Goal: Find specific page/section: Find specific page/section

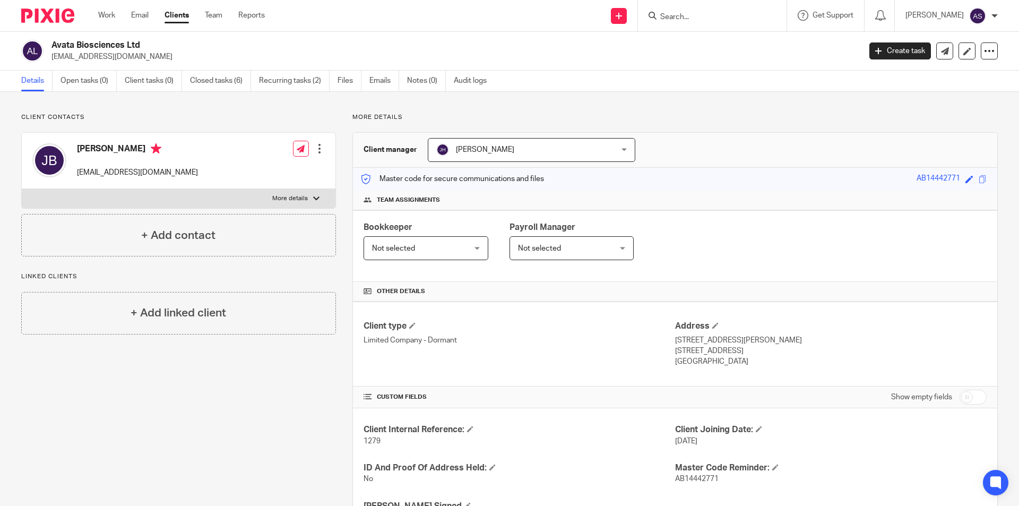
click at [738, 20] on input "Search" at bounding box center [707, 18] width 96 height 10
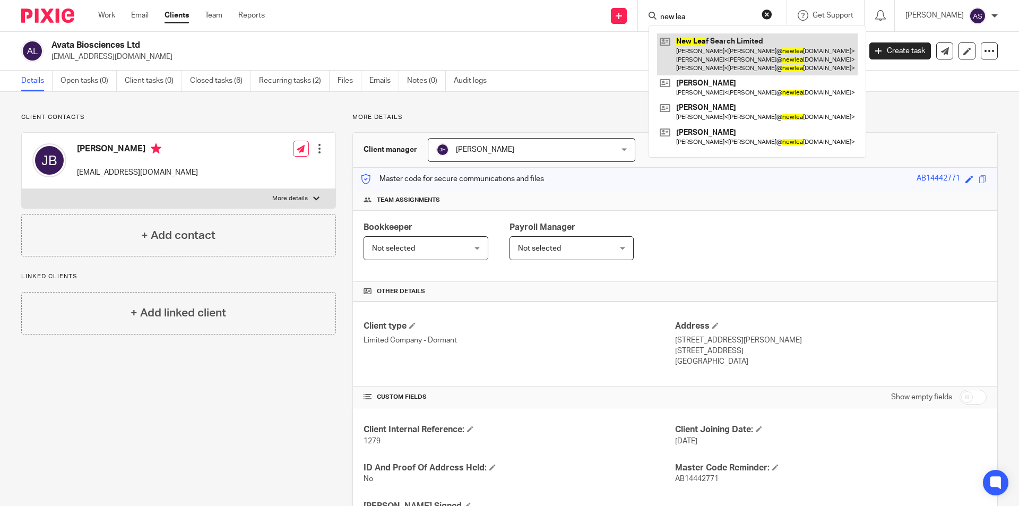
type input "new lea"
click at [741, 49] on link at bounding box center [757, 54] width 201 height 42
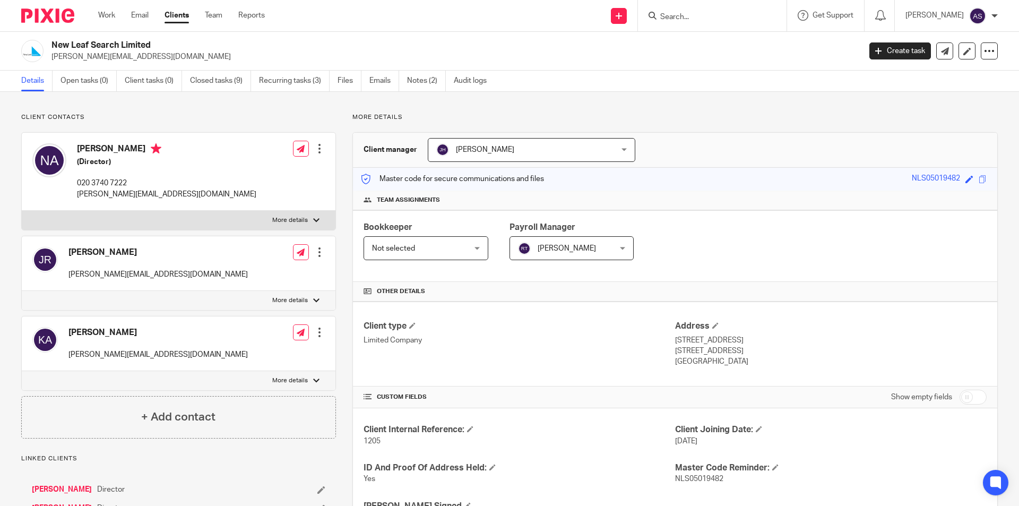
click at [766, 11] on form at bounding box center [715, 15] width 113 height 13
click at [741, 11] on form at bounding box center [715, 15] width 113 height 13
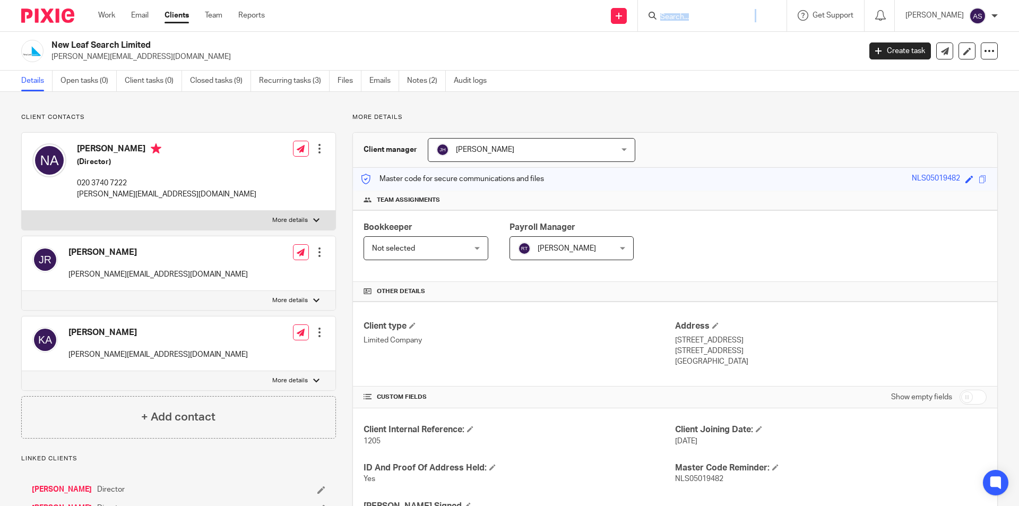
click at [741, 11] on form at bounding box center [715, 15] width 113 height 13
click at [725, 16] on input "Search" at bounding box center [707, 18] width 96 height 10
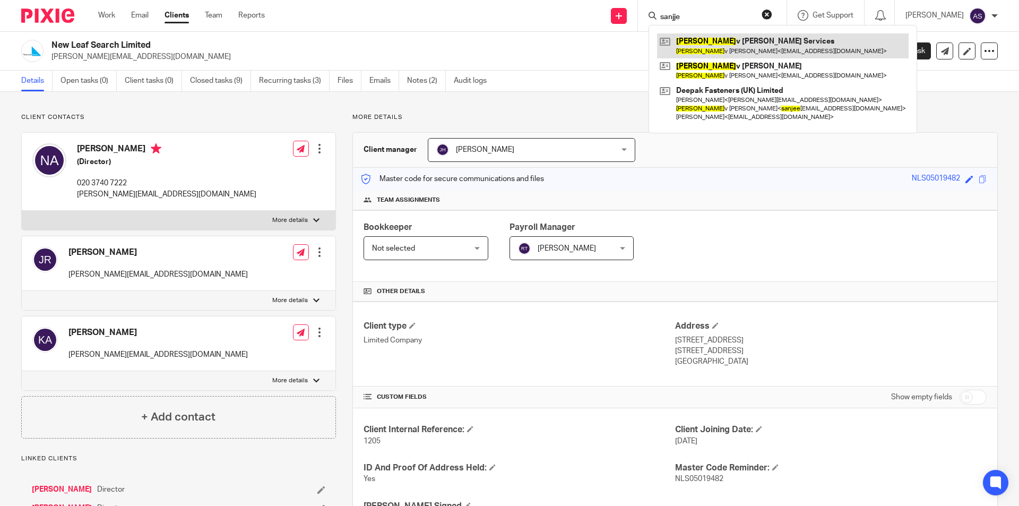
type input "sanjje"
click at [732, 54] on link at bounding box center [783, 45] width 252 height 24
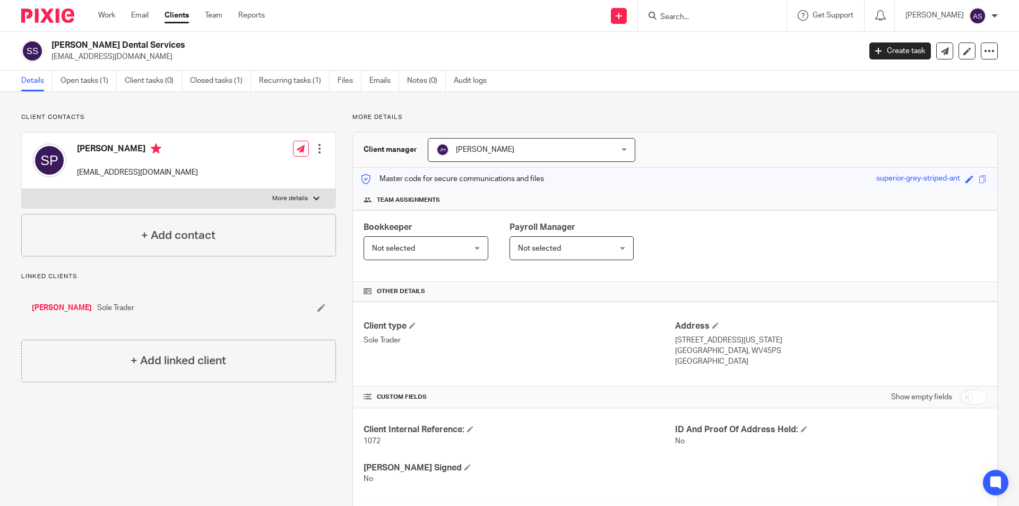
click at [720, 11] on form at bounding box center [715, 15] width 113 height 13
click at [716, 18] on input "Search" at bounding box center [707, 18] width 96 height 10
type input "verity"
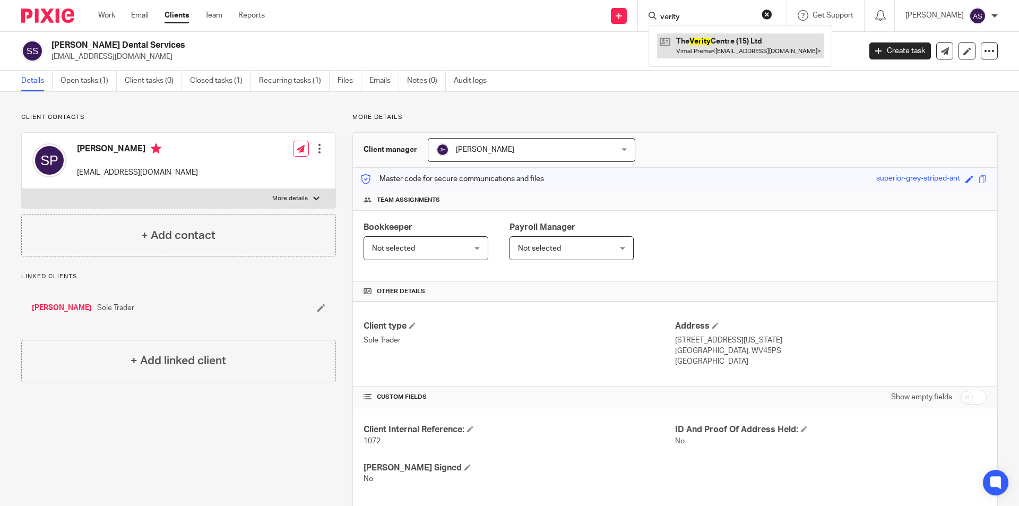
click at [728, 58] on link at bounding box center [740, 45] width 167 height 24
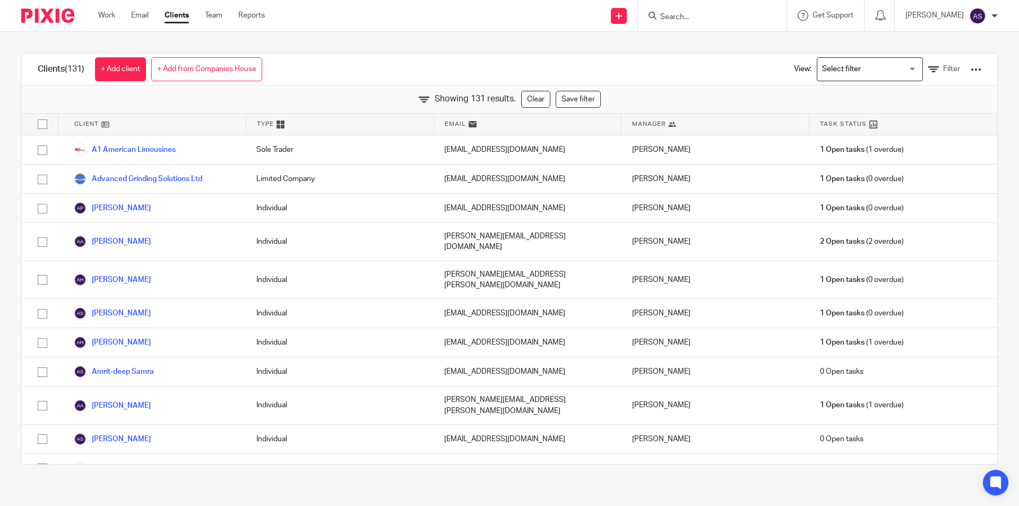
click at [717, 15] on input "Search" at bounding box center [707, 18] width 96 height 10
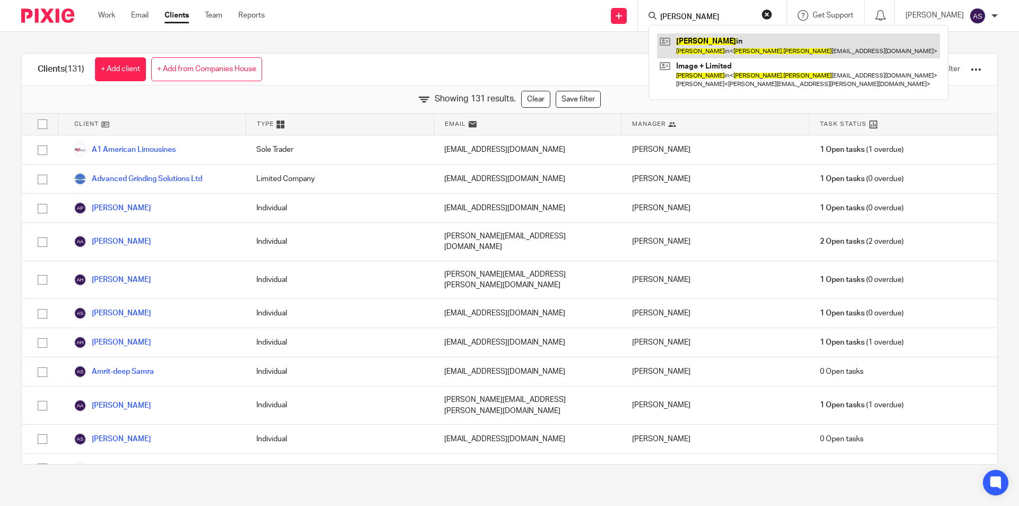
type input "[PERSON_NAME]"
click at [723, 39] on link at bounding box center [798, 45] width 283 height 24
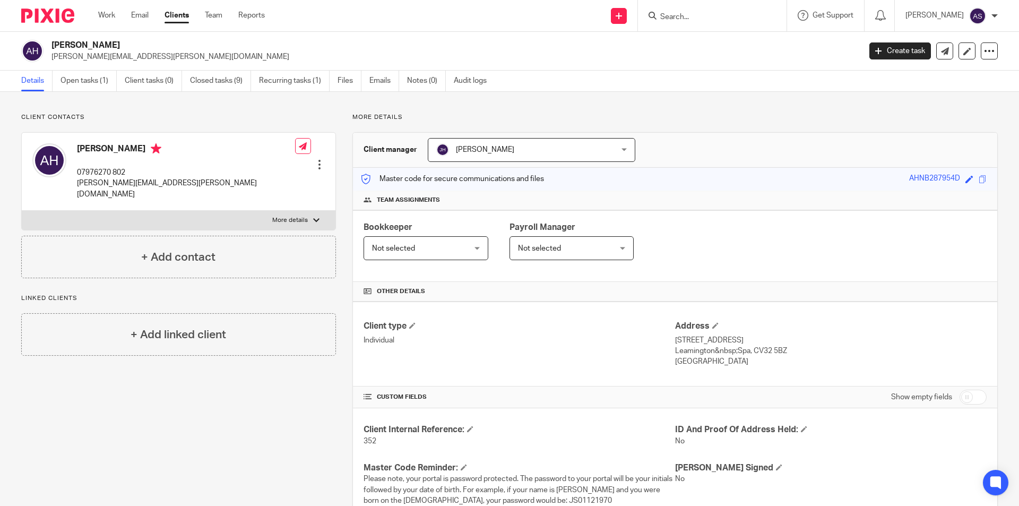
click at [725, 1] on div at bounding box center [712, 15] width 149 height 31
drag, startPoint x: 725, startPoint y: 1, endPoint x: 726, endPoint y: 6, distance: 5.4
click at [725, 2] on div at bounding box center [712, 15] width 149 height 31
click at [727, 10] on form at bounding box center [715, 15] width 113 height 13
click at [728, 10] on form at bounding box center [715, 15] width 113 height 13
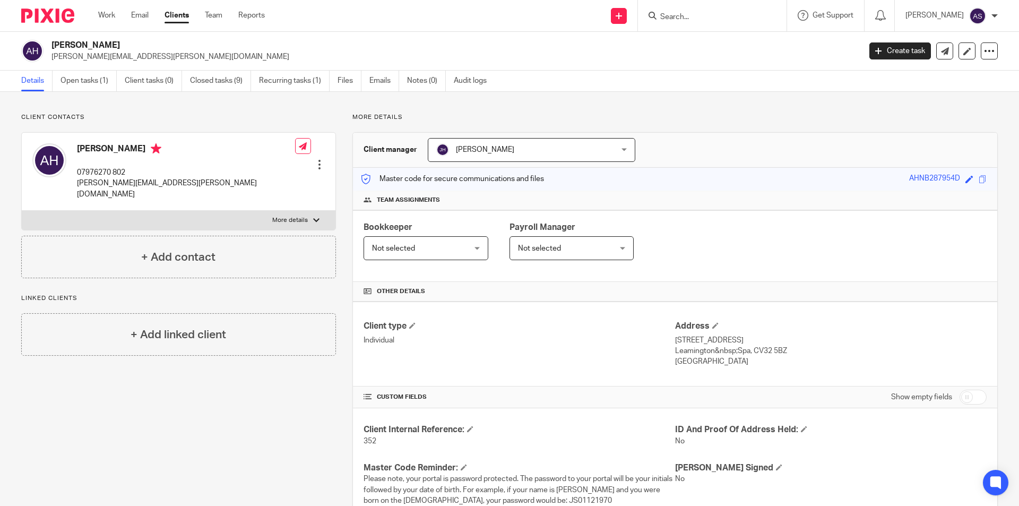
click at [709, 29] on div at bounding box center [712, 15] width 149 height 31
click at [709, 14] on input "Search" at bounding box center [707, 18] width 96 height 10
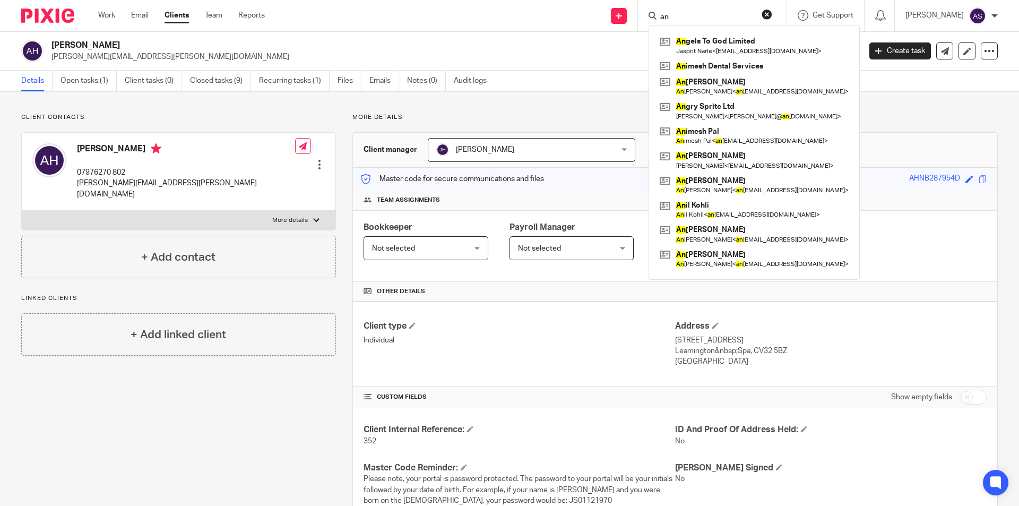
type input "a"
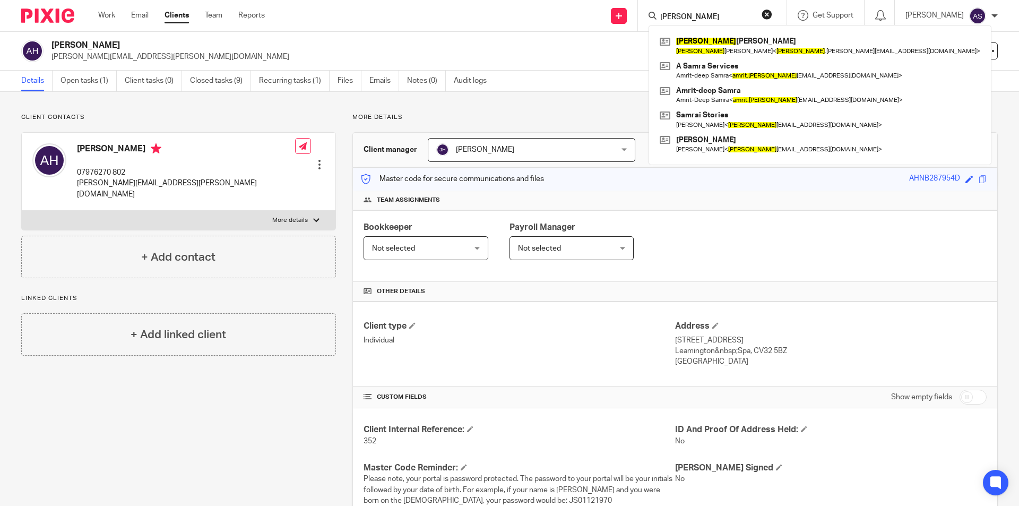
click at [728, 15] on input "amritpal" at bounding box center [707, 18] width 96 height 10
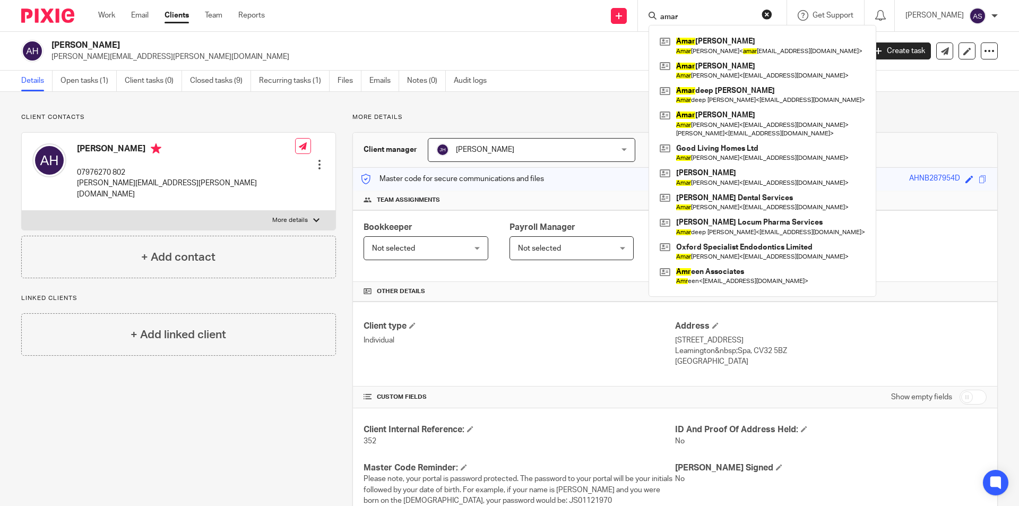
click at [706, 17] on input "amar" at bounding box center [707, 18] width 96 height 10
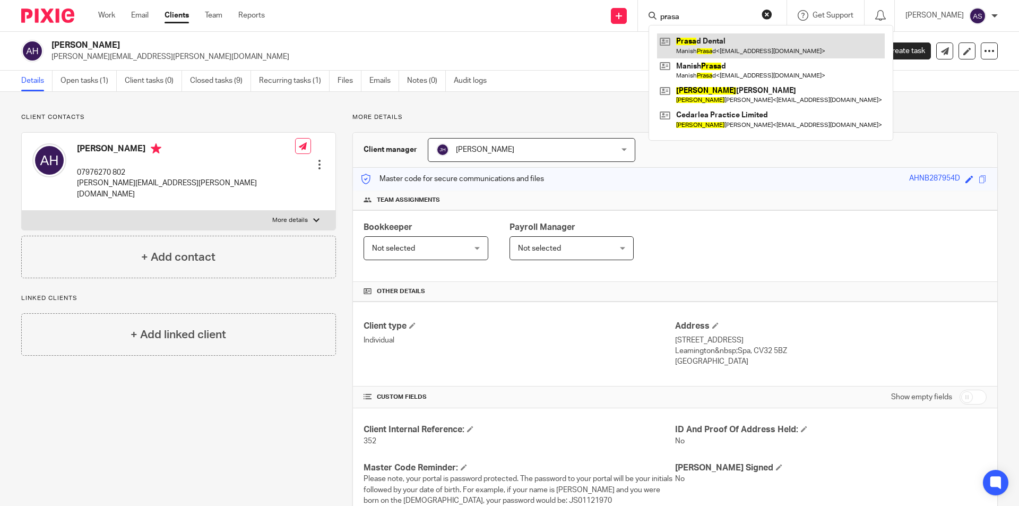
type input "prasa"
click at [723, 47] on link at bounding box center [771, 45] width 228 height 24
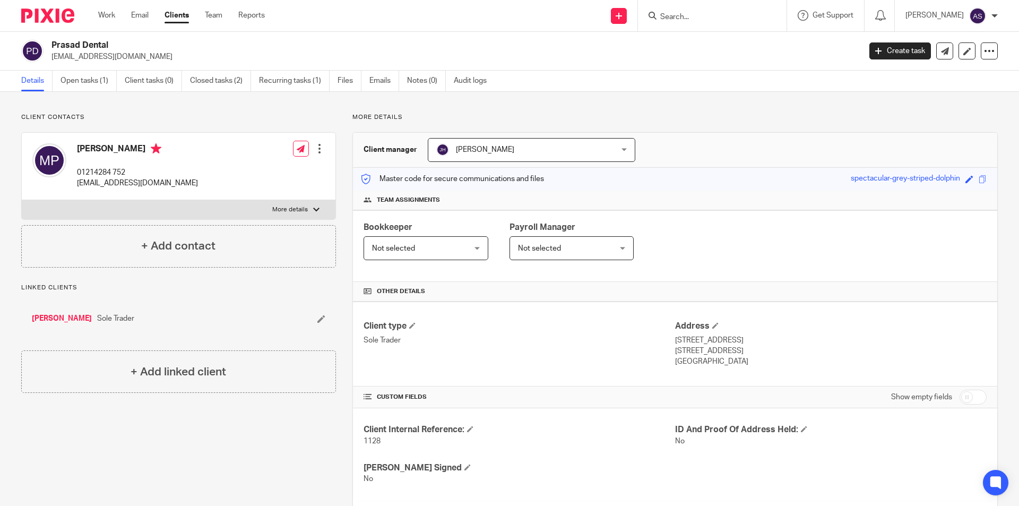
click at [720, 5] on div at bounding box center [712, 15] width 149 height 31
click at [725, 19] on input "Search" at bounding box center [707, 18] width 96 height 10
click at [725, 16] on input "Search" at bounding box center [707, 18] width 96 height 10
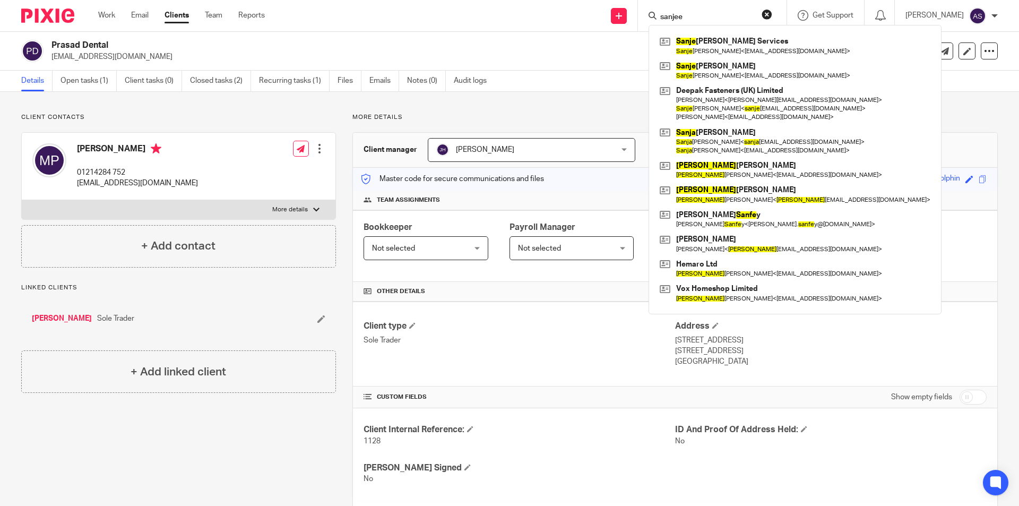
type input "[PERSON_NAME]"
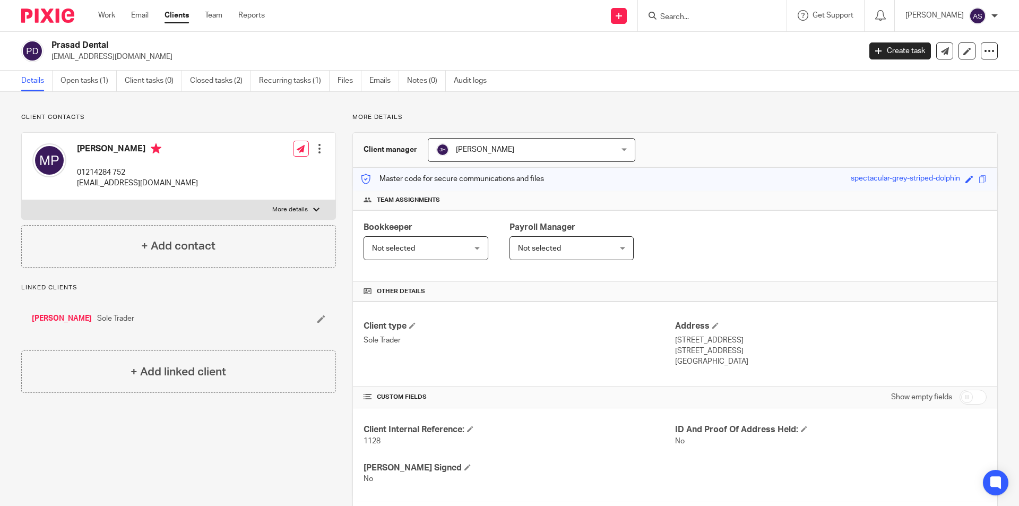
click at [177, 18] on link "Clients" at bounding box center [177, 15] width 24 height 11
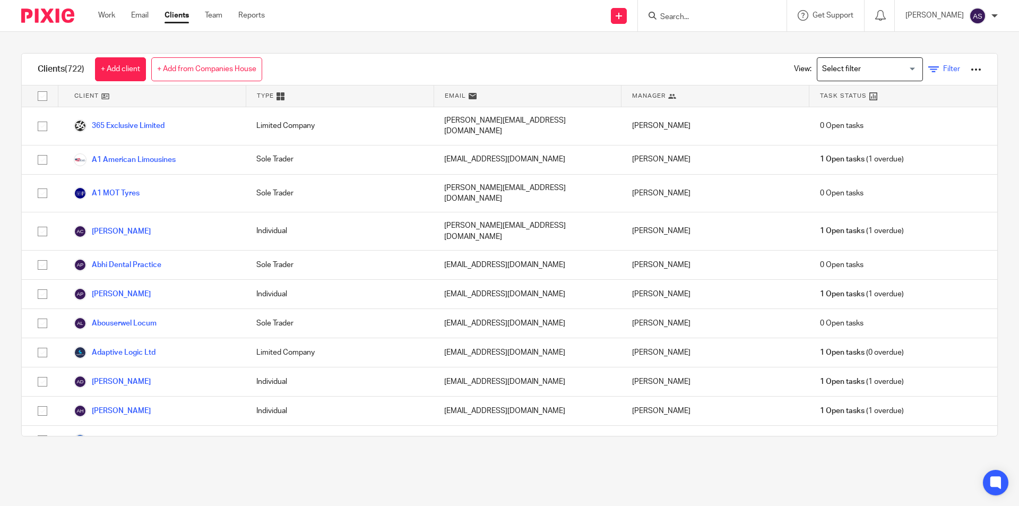
click at [943, 67] on span "Filter" at bounding box center [951, 68] width 17 height 7
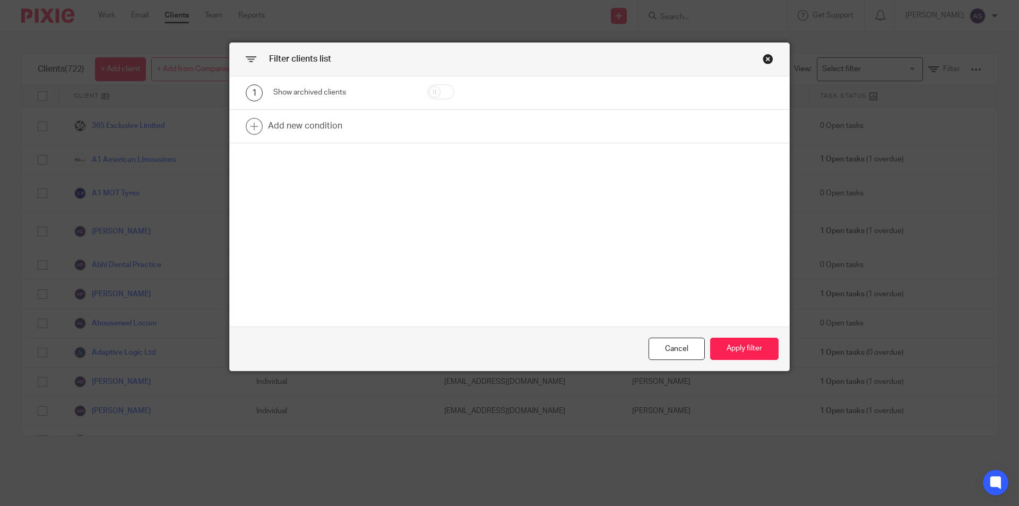
click at [308, 152] on div "1 Show archived clients Add new condition" at bounding box center [509, 201] width 559 height 250
click at [298, 129] on link at bounding box center [509, 126] width 559 height 33
drag, startPoint x: 318, startPoint y: 137, endPoint x: 329, endPoint y: 159, distance: 24.2
click at [318, 137] on div "Field" at bounding box center [333, 129] width 102 height 22
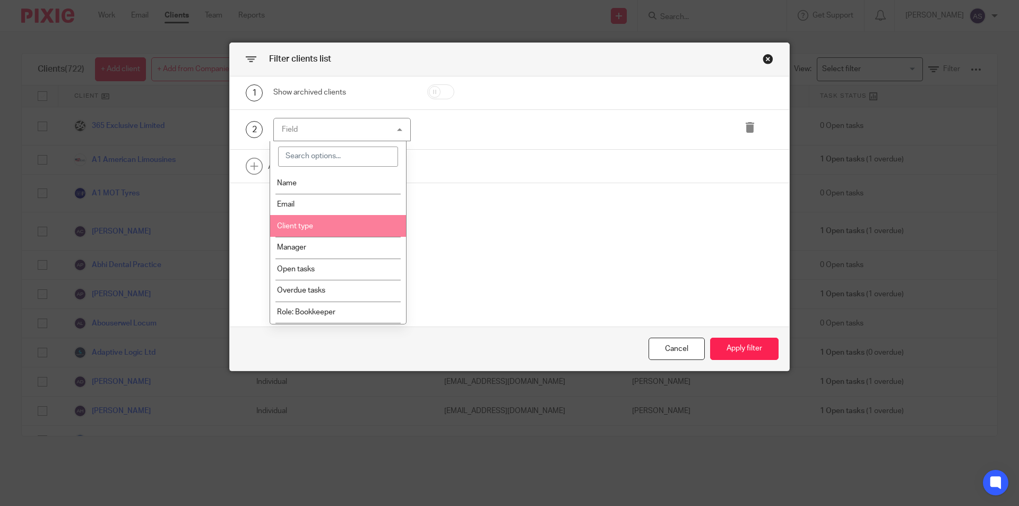
click at [317, 227] on li "Client type" at bounding box center [338, 226] width 136 height 22
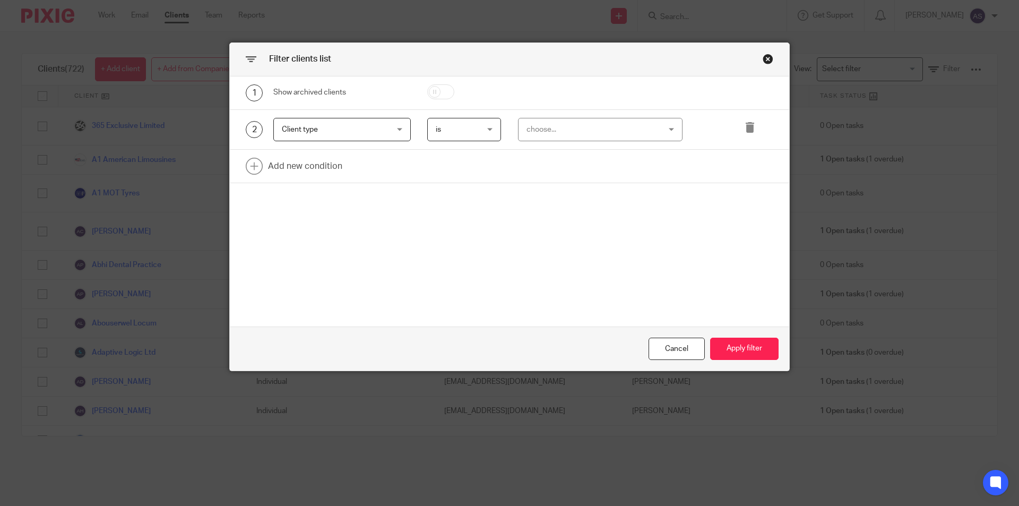
click at [343, 135] on span "Client type" at bounding box center [333, 129] width 102 height 22
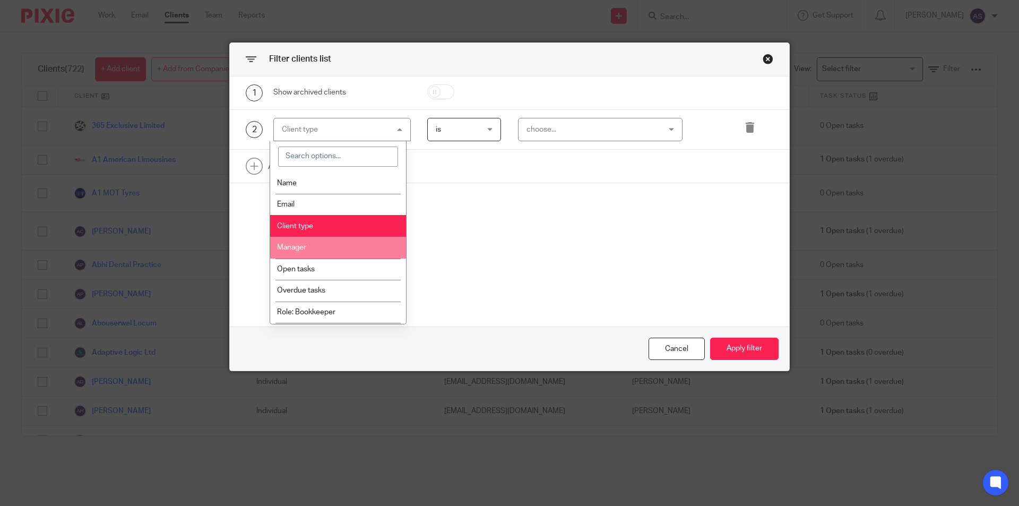
drag, startPoint x: 322, startPoint y: 238, endPoint x: 528, endPoint y: 223, distance: 206.5
click at [322, 238] on li "Manager" at bounding box center [338, 248] width 136 height 22
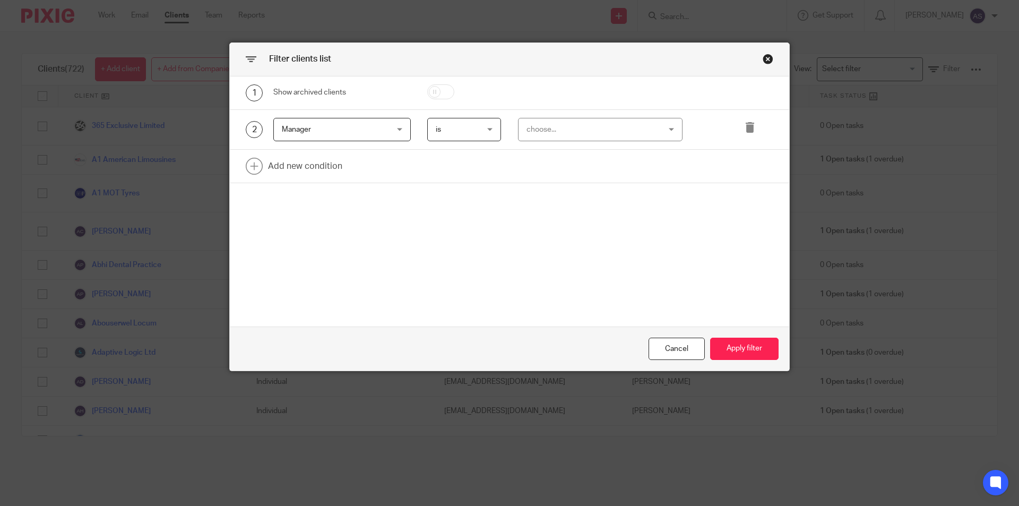
click at [571, 138] on div "choose..." at bounding box center [600, 130] width 165 height 24
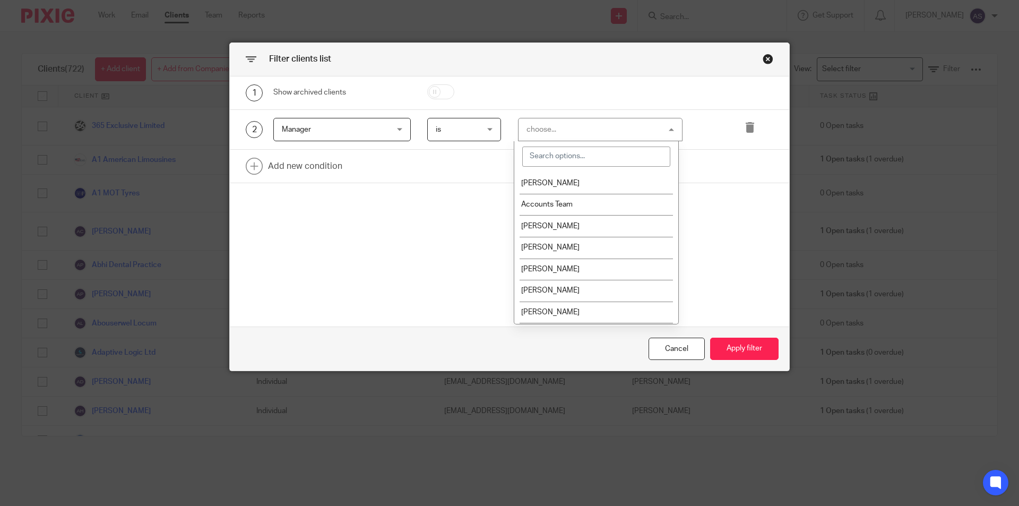
click at [569, 127] on div "choose..." at bounding box center [600, 130] width 165 height 24
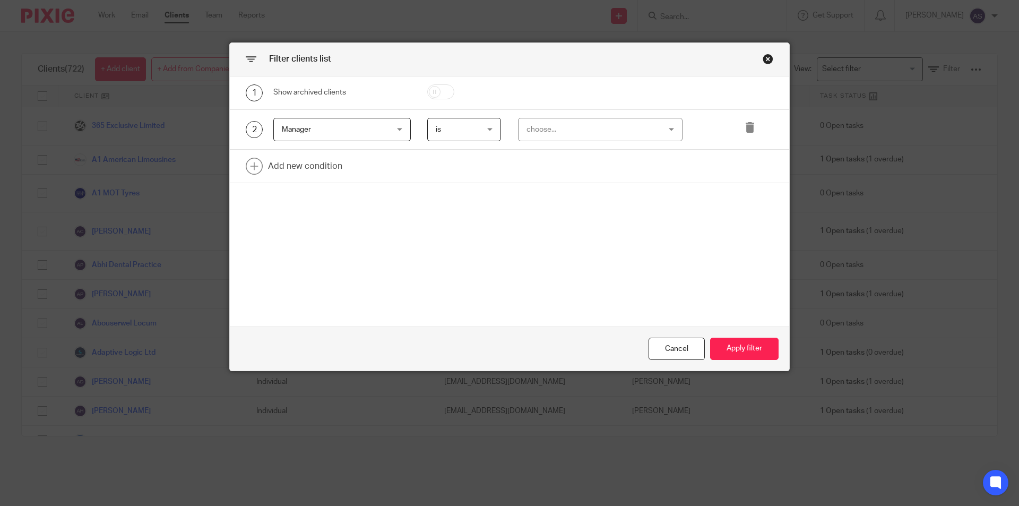
click at [566, 120] on div "2 Manager Manager Name Email Client type Manager Open tasks Overdue tasks Role:…" at bounding box center [509, 130] width 559 height 40
click at [301, 110] on div "2 Manager Manager Name Email Client type Manager Open tasks Overdue tasks Role:…" at bounding box center [509, 130] width 559 height 40
click at [305, 133] on span "Manager" at bounding box center [296, 129] width 29 height 7
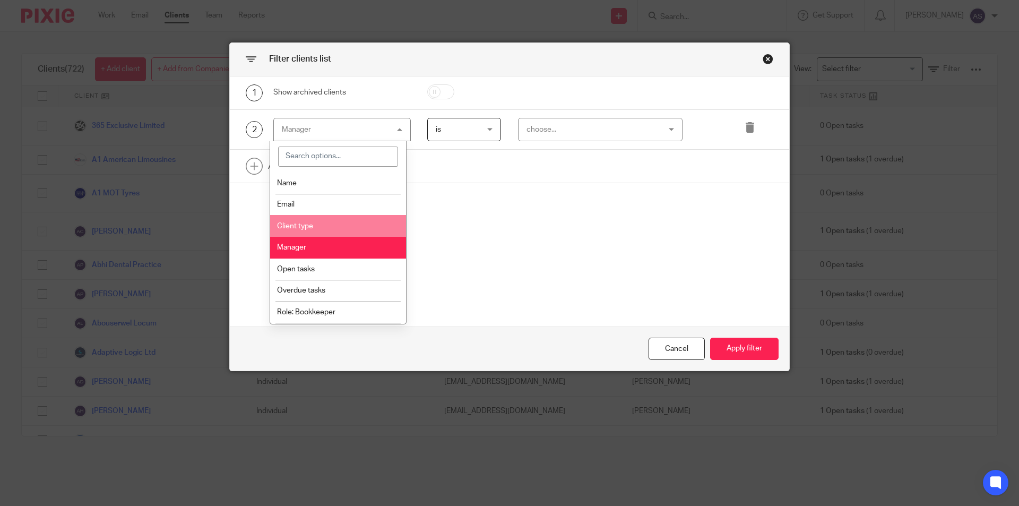
click at [311, 220] on li "Client type" at bounding box center [338, 226] width 136 height 22
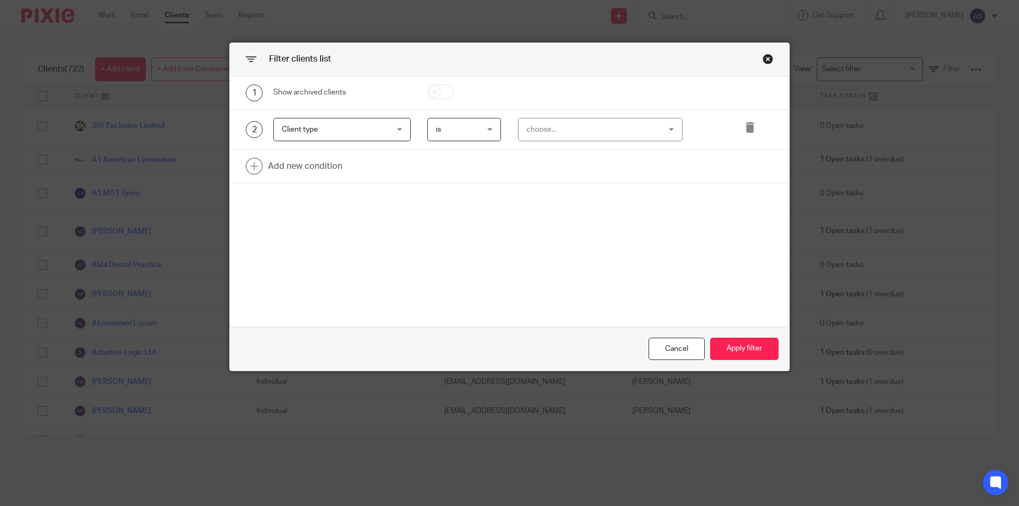
click at [372, 129] on span "Client type" at bounding box center [333, 129] width 102 height 22
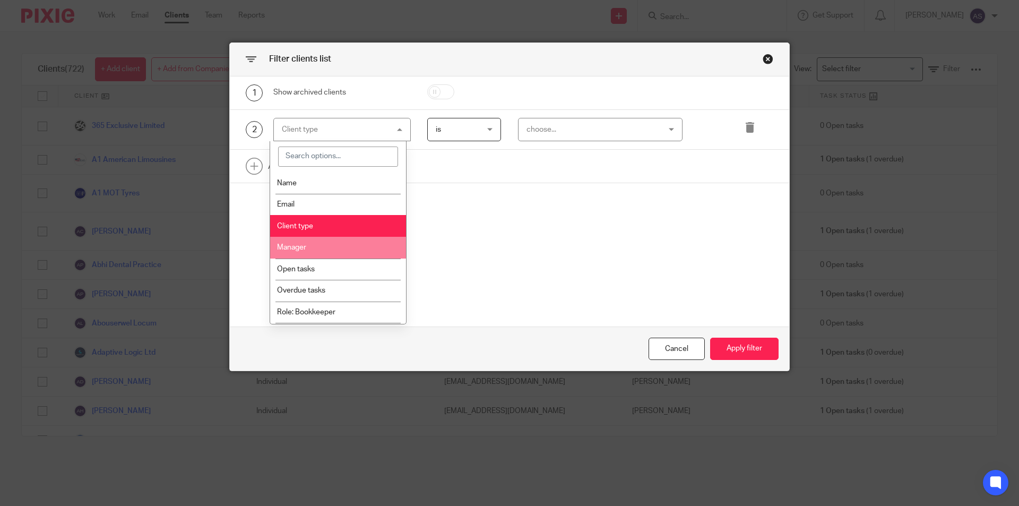
click at [331, 251] on li "Manager" at bounding box center [338, 248] width 136 height 22
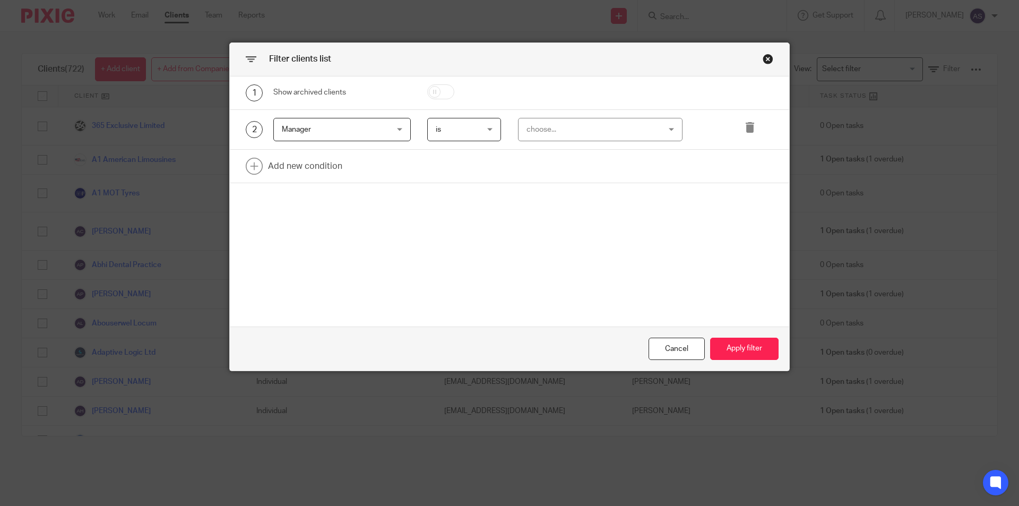
click at [602, 123] on div "choose..." at bounding box center [588, 129] width 125 height 22
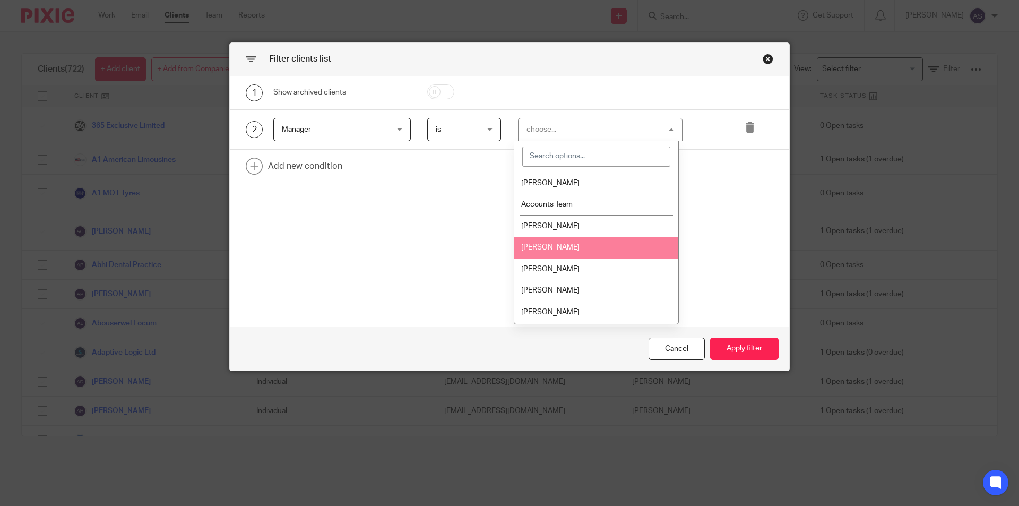
click at [575, 246] on li "[PERSON_NAME]" at bounding box center [596, 248] width 164 height 22
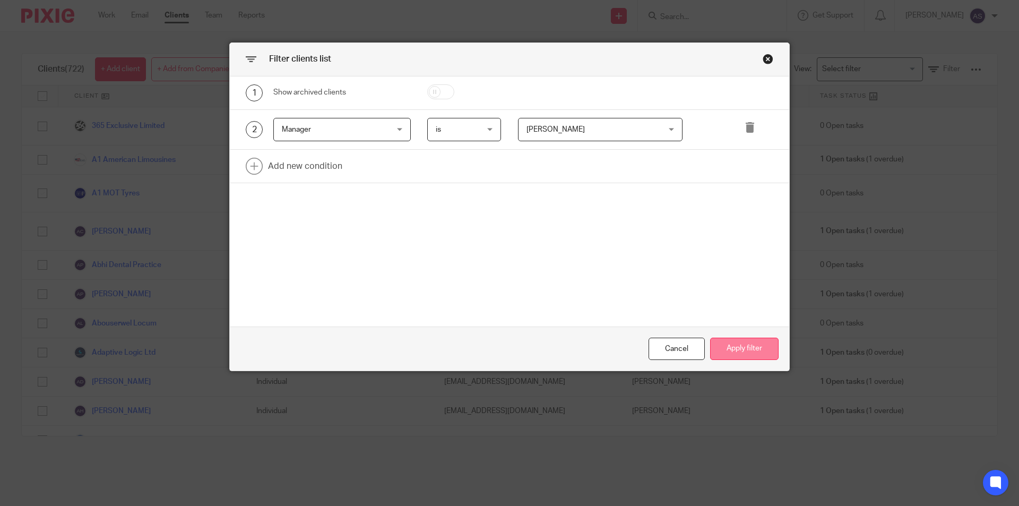
click at [744, 344] on button "Apply filter" at bounding box center [744, 349] width 68 height 23
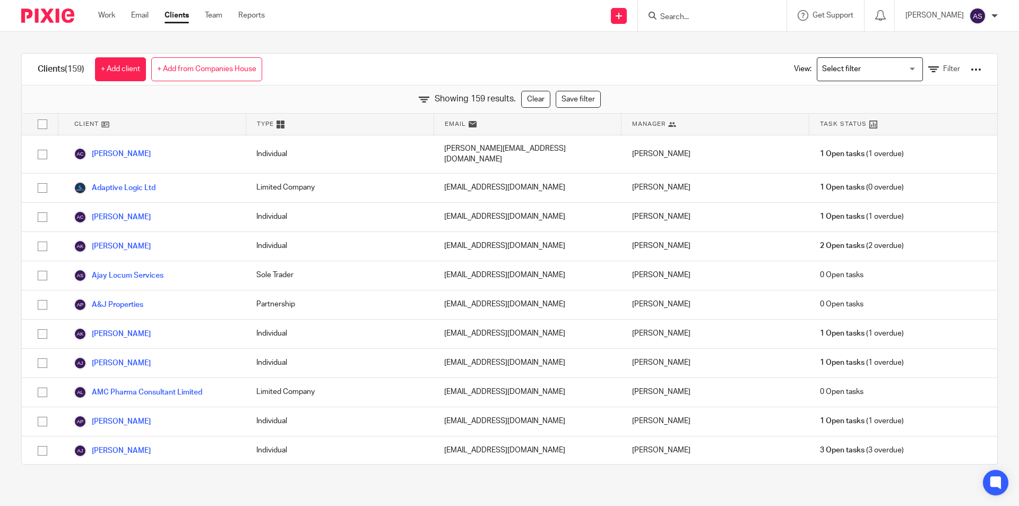
click at [954, 75] on div "View: Loading... Filter" at bounding box center [879, 69] width 203 height 31
drag, startPoint x: 956, startPoint y: 61, endPoint x: 970, endPoint y: 76, distance: 21.0
click at [956, 61] on div "View: Loading... Filter" at bounding box center [879, 69] width 203 height 31
click at [970, 76] on div "View: Loading... Filter" at bounding box center [879, 69] width 235 height 31
click at [971, 74] on div at bounding box center [976, 69] width 11 height 11
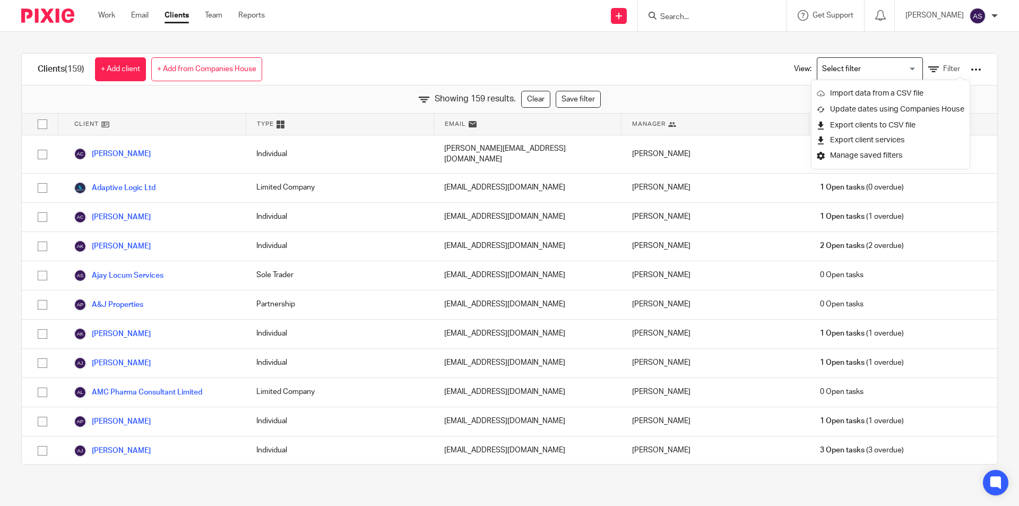
click at [971, 73] on div at bounding box center [976, 69] width 11 height 11
click at [909, 127] on link "Export clients to CSV file" at bounding box center [891, 125] width 148 height 16
click at [943, 69] on span "Filter" at bounding box center [951, 68] width 17 height 7
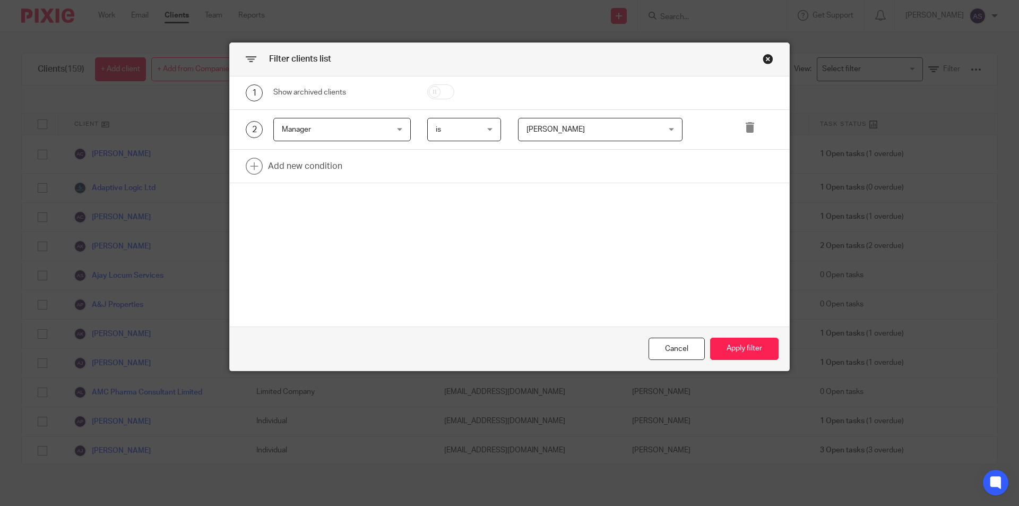
click at [589, 134] on span "[PERSON_NAME]" at bounding box center [588, 129] width 125 height 22
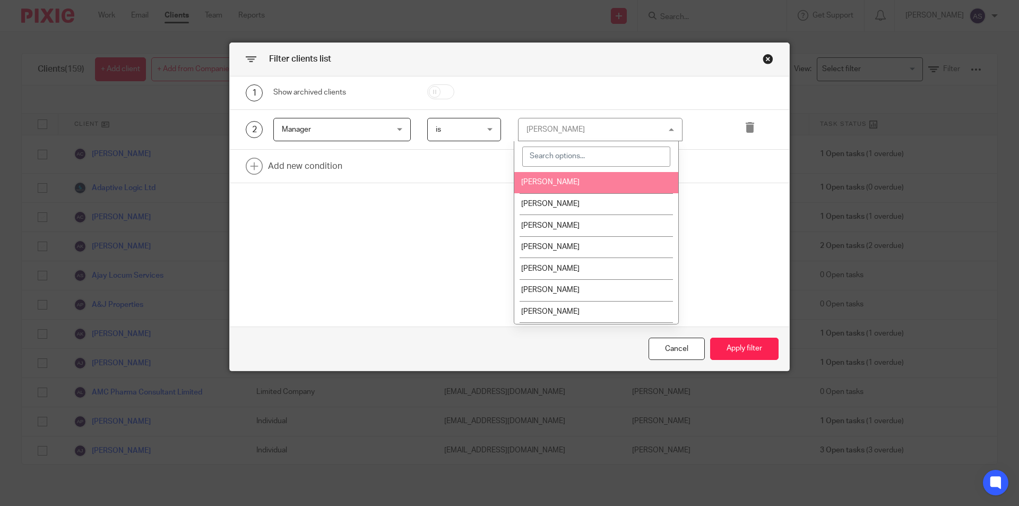
scroll to position [193, 0]
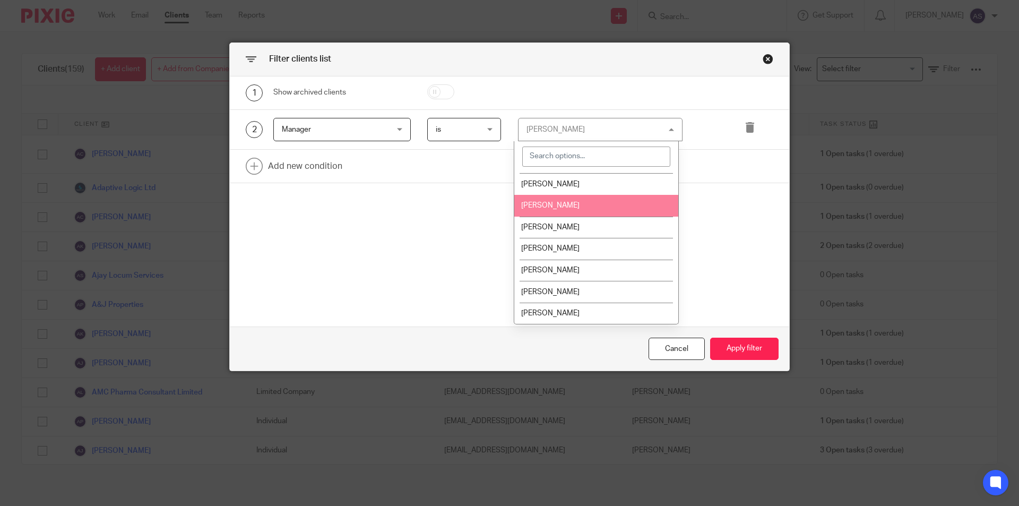
click at [560, 200] on li "[PERSON_NAME]" at bounding box center [596, 206] width 164 height 22
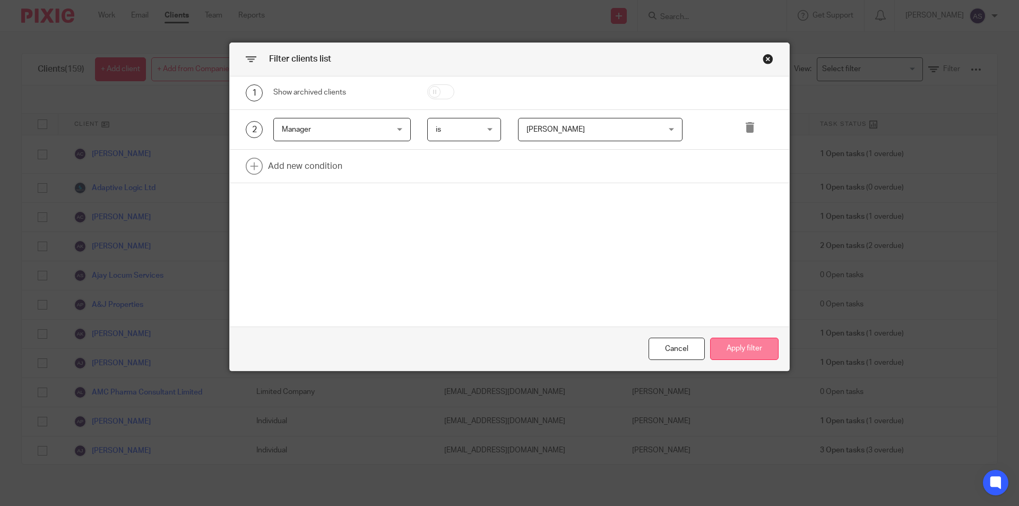
click at [746, 348] on button "Apply filter" at bounding box center [744, 349] width 68 height 23
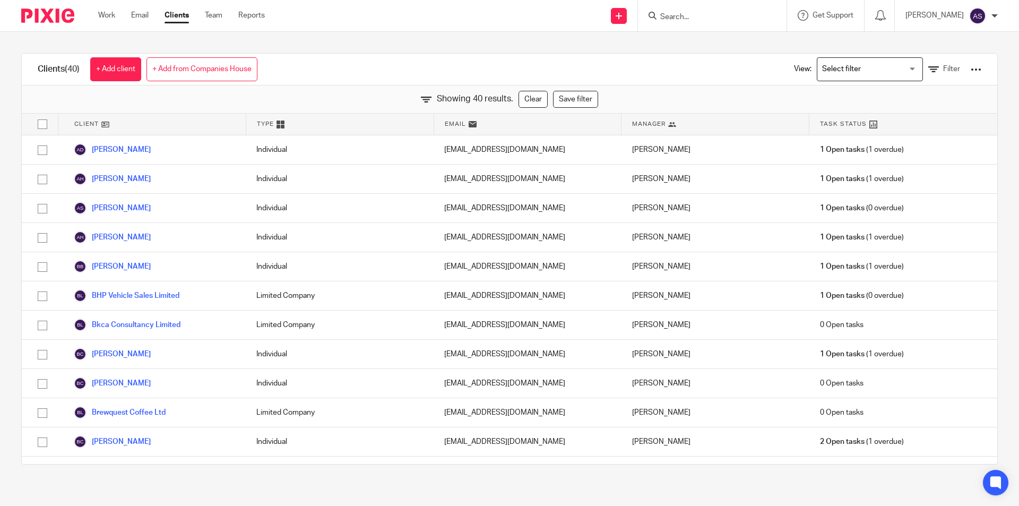
click at [952, 70] on div "View: Loading... Filter" at bounding box center [879, 69] width 203 height 31
click at [971, 73] on div at bounding box center [976, 69] width 11 height 11
click at [897, 124] on link "Export clients to CSV file" at bounding box center [891, 125] width 148 height 16
